Goal: Task Accomplishment & Management: Use online tool/utility

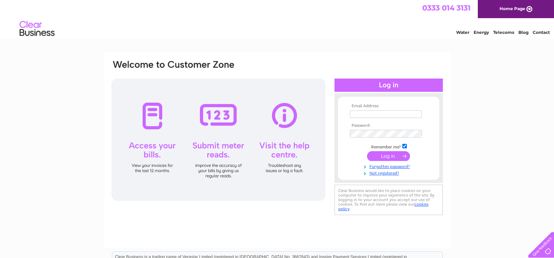
click at [382, 115] on input "text" at bounding box center [386, 114] width 72 height 8
type input "enquiries@bushmanink.co.uk"
click at [367, 152] on input "submit" at bounding box center [388, 157] width 43 height 10
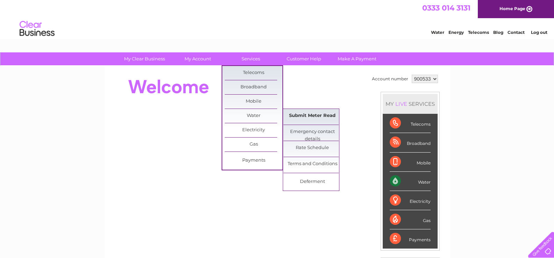
click at [304, 116] on link "Submit Meter Read" at bounding box center [312, 116] width 58 height 14
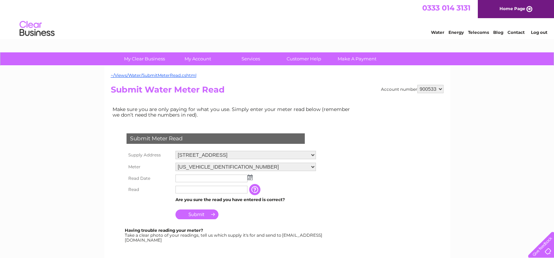
click at [248, 175] on img at bounding box center [249, 178] width 5 height 6
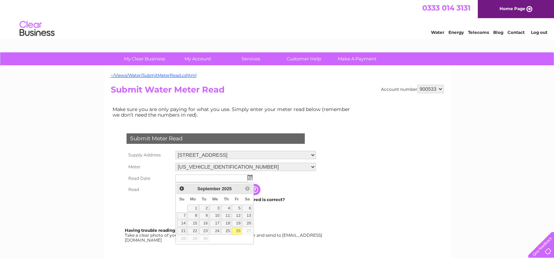
click at [238, 231] on link "26" at bounding box center [237, 231] width 10 height 7
type input "[DATE]"
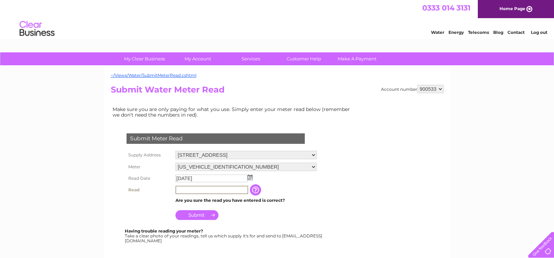
click at [191, 192] on input "text" at bounding box center [211, 190] width 73 height 8
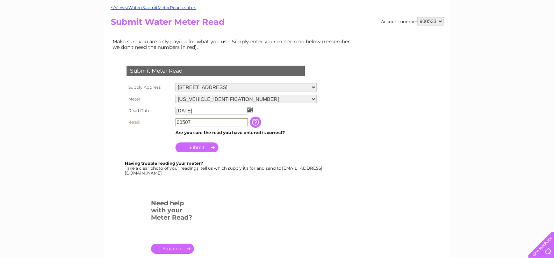
scroll to position [70, 0]
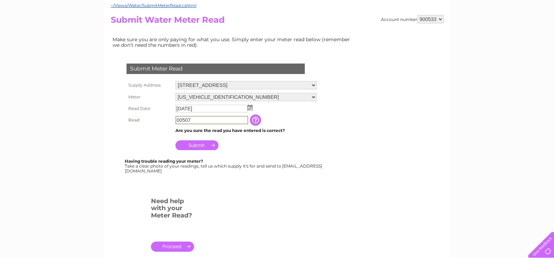
type input "00507"
click at [208, 145] on input "Submit" at bounding box center [196, 145] width 43 height 10
